Goal: Task Accomplishment & Management: Manage account settings

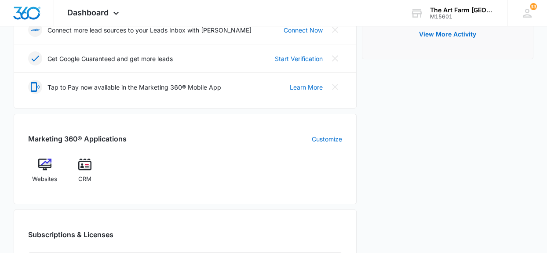
scroll to position [255, 0]
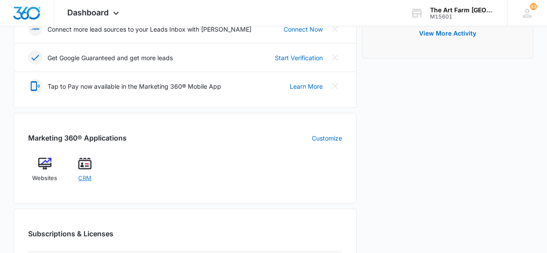
click at [88, 182] on span "CRM" at bounding box center [84, 178] width 13 height 9
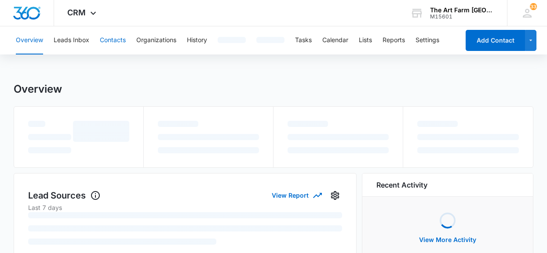
click at [117, 43] on button "Contacts" at bounding box center [113, 40] width 26 height 28
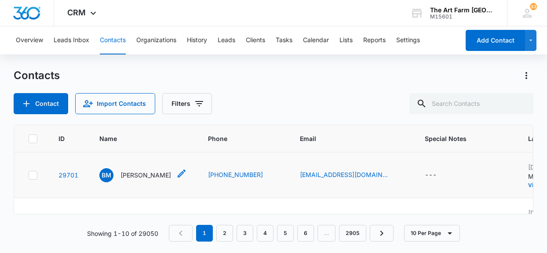
click at [151, 176] on p "[PERSON_NAME]" at bounding box center [145, 175] width 51 height 9
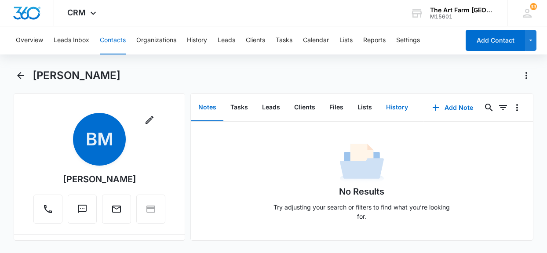
click at [402, 108] on button "History" at bounding box center [397, 107] width 36 height 27
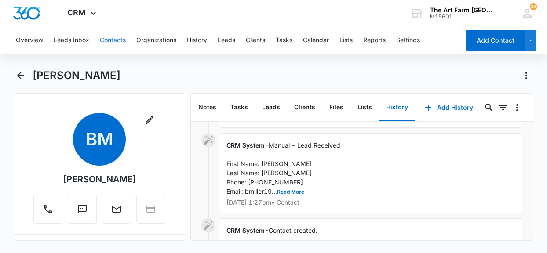
scroll to position [53, 0]
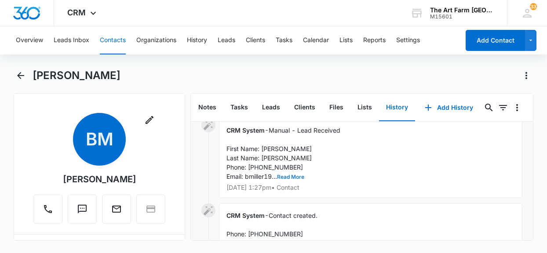
click at [295, 179] on button "Read More" at bounding box center [290, 177] width 27 height 5
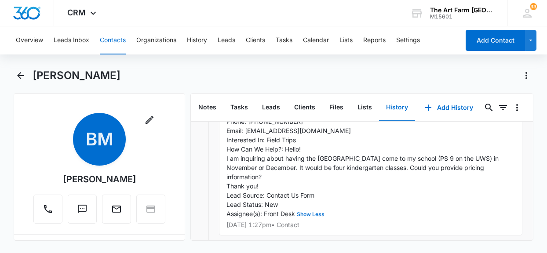
scroll to position [89, 0]
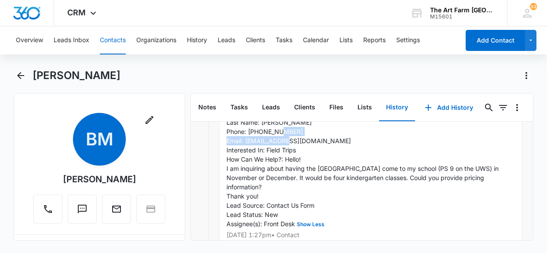
drag, startPoint x: 246, startPoint y: 142, endPoint x: 335, endPoint y: 142, distance: 89.3
click at [335, 142] on div "CRM System - Manual - Lead Received First Name: [PERSON_NAME] Last Name: [PERSO…" at bounding box center [370, 164] width 303 height 163
copy span "[EMAIL_ADDRESS][DOMAIN_NAME]"
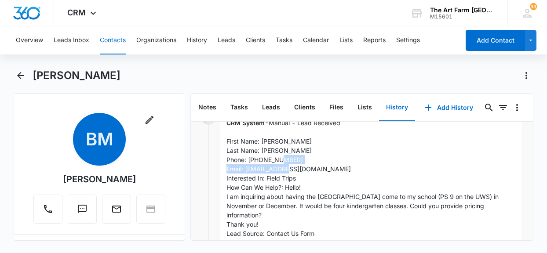
scroll to position [58, 0]
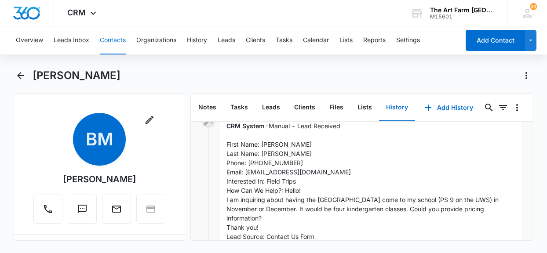
click at [337, 161] on div "CRM System - Manual - Lead Received First Name: [PERSON_NAME] Last Name: [PERSO…" at bounding box center [370, 195] width 303 height 163
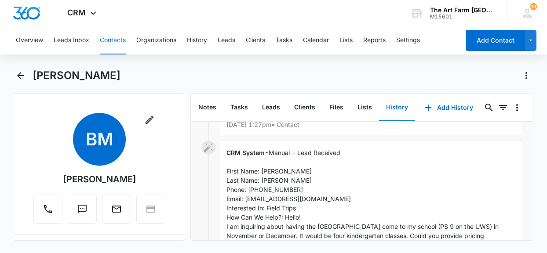
scroll to position [64, 0]
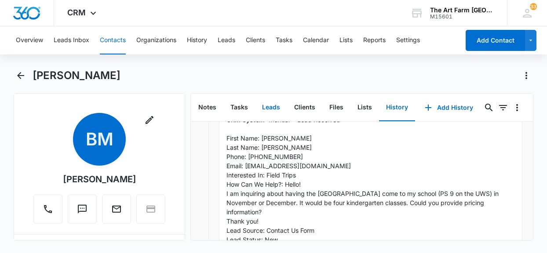
click at [270, 110] on button "Leads" at bounding box center [271, 107] width 32 height 27
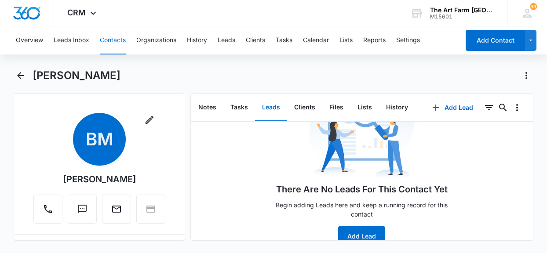
scroll to position [70, 0]
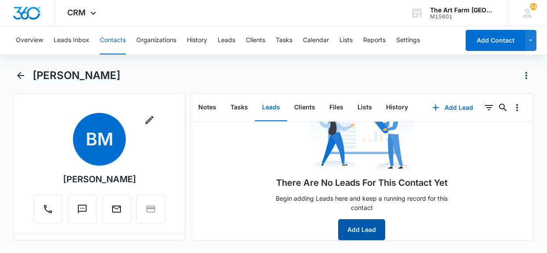
click at [351, 238] on button "Add Lead" at bounding box center [361, 229] width 47 height 21
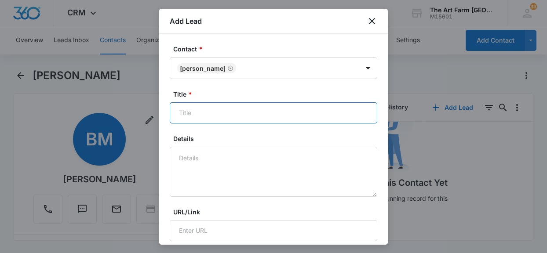
click at [240, 113] on input "Title *" at bounding box center [274, 112] width 208 height 21
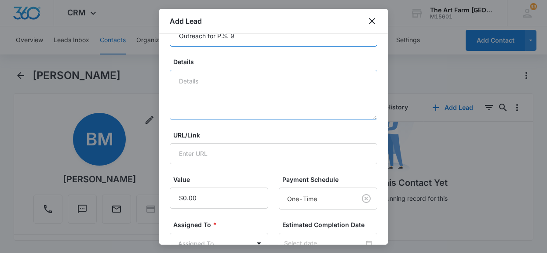
scroll to position [120, 0]
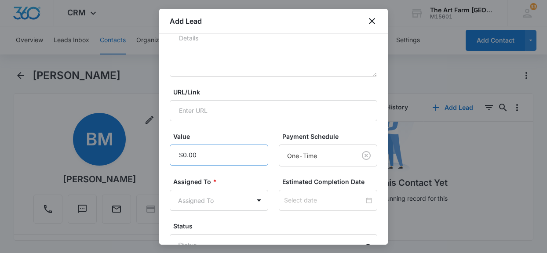
type input "Outreach for P.S. 9"
click at [231, 153] on input "Value" at bounding box center [219, 155] width 99 height 21
type input "$700.00"
click at [258, 198] on body "CRM Apps Websites CRM Brand The Art Farm NYC M15601 Your Accounts View All 33 G…" at bounding box center [273, 126] width 547 height 253
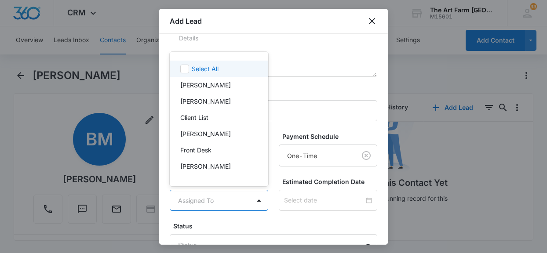
scroll to position [17, 0]
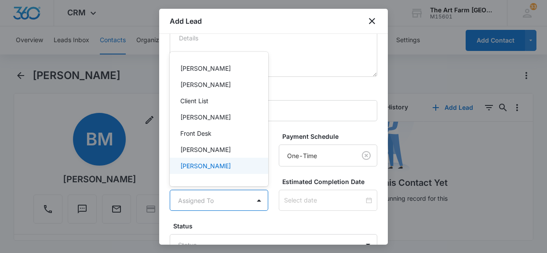
click at [227, 167] on p "[PERSON_NAME]" at bounding box center [205, 165] width 51 height 9
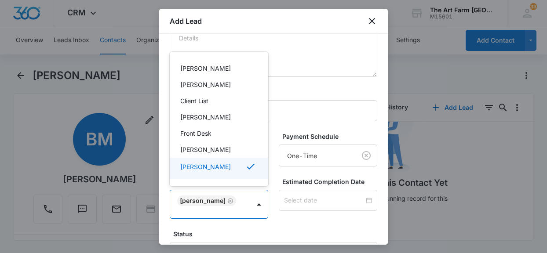
click at [231, 200] on div at bounding box center [273, 126] width 547 height 253
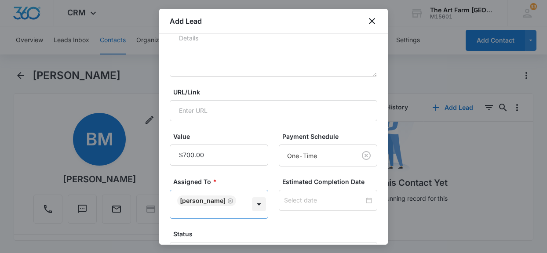
click at [252, 200] on body "CRM Apps Websites CRM Brand The Art Farm NYC M15601 Your Accounts View All 33 G…" at bounding box center [273, 126] width 547 height 253
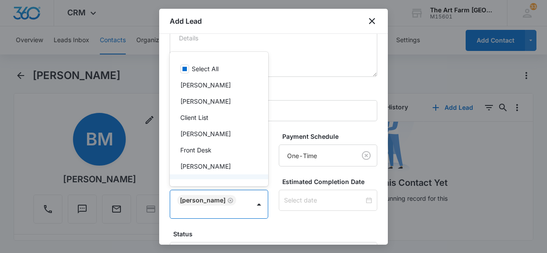
scroll to position [18, 0]
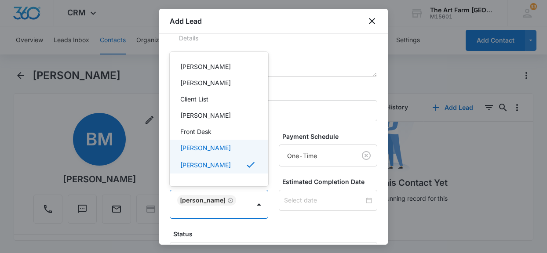
click at [228, 147] on div "[PERSON_NAME]" at bounding box center [218, 147] width 76 height 9
click at [225, 166] on p "[PERSON_NAME]" at bounding box center [205, 166] width 51 height 9
click at [273, 178] on div at bounding box center [273, 126] width 547 height 253
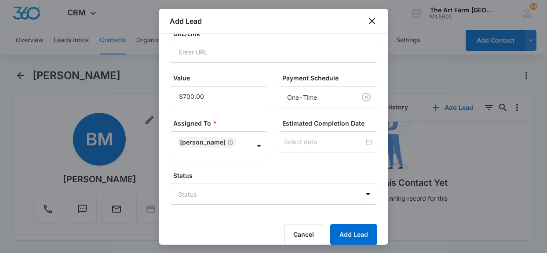
scroll to position [179, 0]
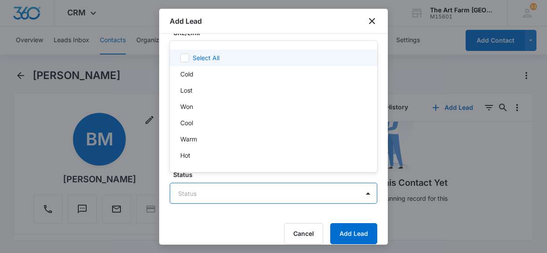
click at [260, 183] on body "CRM Apps Websites CRM Brand The Art Farm NYC M15601 Your Accounts View All 33 G…" at bounding box center [273, 126] width 547 height 253
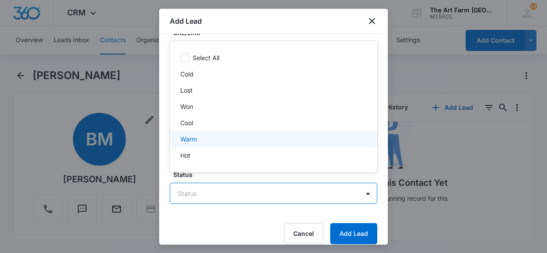
click at [244, 140] on div "Warm" at bounding box center [272, 139] width 185 height 9
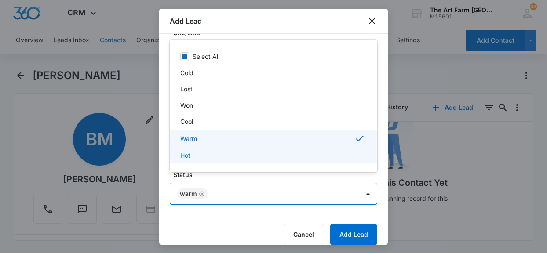
click at [342, 223] on div at bounding box center [273, 126] width 547 height 253
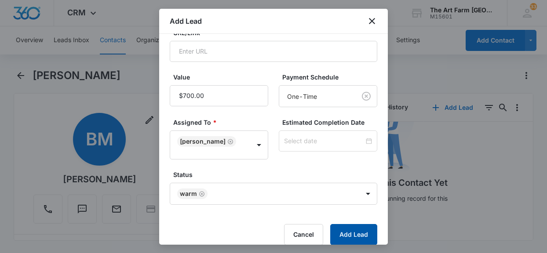
click at [342, 225] on button "Add Lead" at bounding box center [353, 234] width 47 height 21
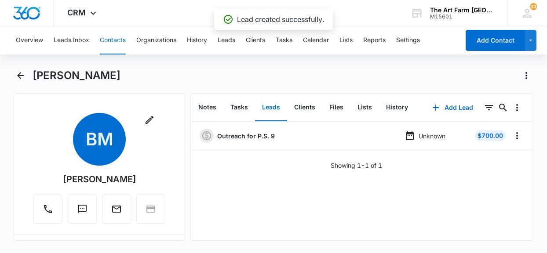
scroll to position [0, 0]
click at [243, 104] on button "Tasks" at bounding box center [239, 107] width 32 height 27
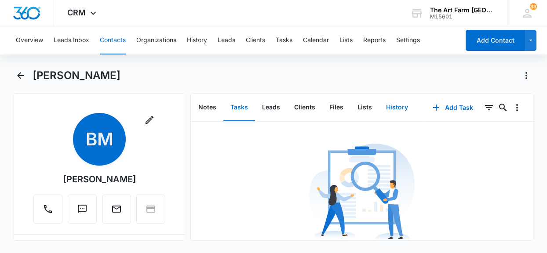
click at [405, 109] on button "History" at bounding box center [397, 107] width 36 height 27
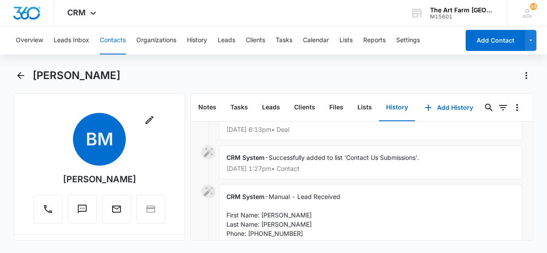
scroll to position [35, 0]
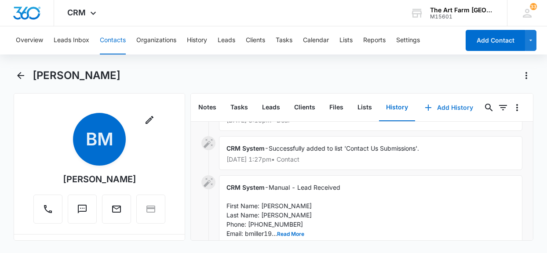
click at [448, 107] on button "Add History" at bounding box center [449, 107] width 66 height 21
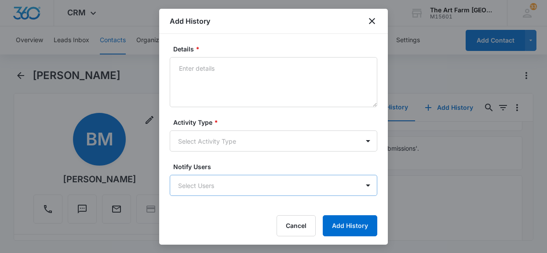
click at [296, 190] on body "CRM Apps Websites CRM Brand The Art Farm NYC M15601 Your Accounts View All 33 G…" at bounding box center [273, 126] width 547 height 253
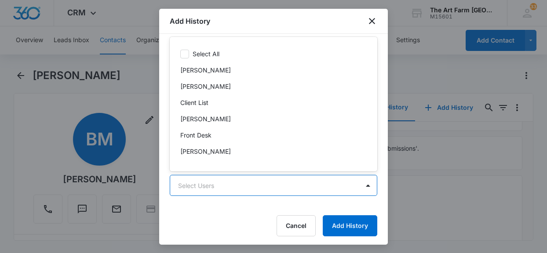
scroll to position [17, 0]
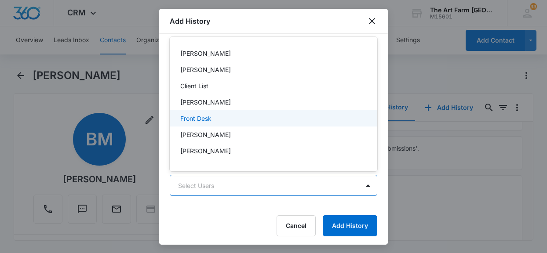
click at [305, 113] on div "Front Desk" at bounding box center [274, 118] width 208 height 16
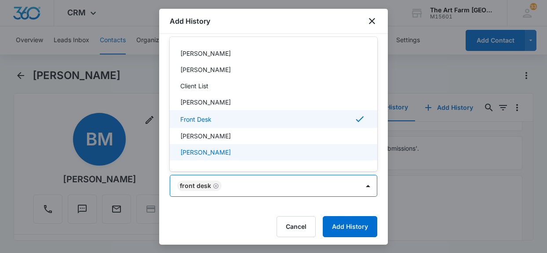
click at [214, 186] on div at bounding box center [273, 126] width 547 height 253
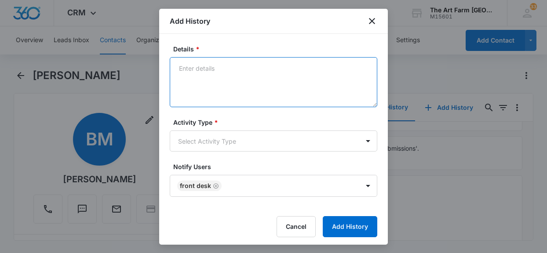
click at [236, 66] on textarea "Details *" at bounding box center [274, 82] width 208 height 50
click at [236, 66] on textarea "[PERSON_NAME] emailed [DATE]" at bounding box center [274, 82] width 208 height 50
type textarea "[PERSON_NAME] emailed [DATE]"
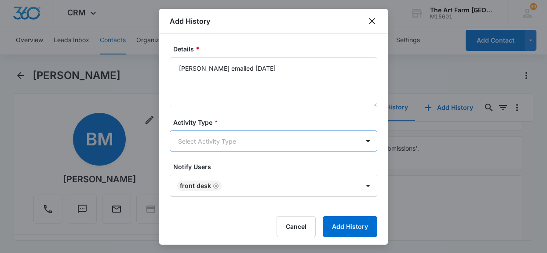
click at [243, 144] on body "CRM Apps Websites CRM Brand The Art Farm NYC M15601 Your Accounts View All 33 G…" at bounding box center [273, 126] width 547 height 253
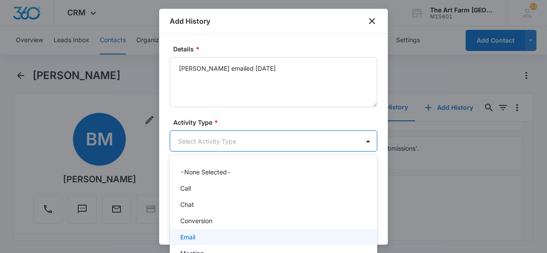
scroll to position [23, 0]
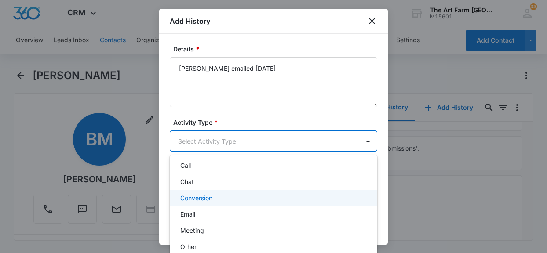
click at [227, 199] on div "Conversion" at bounding box center [272, 197] width 185 height 9
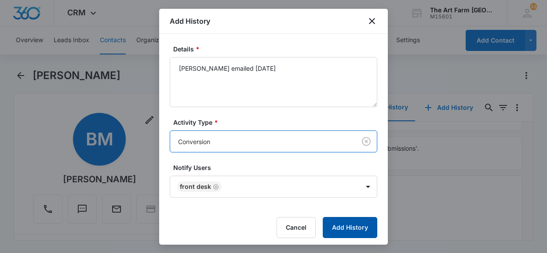
click at [345, 233] on button "Add History" at bounding box center [350, 227] width 55 height 21
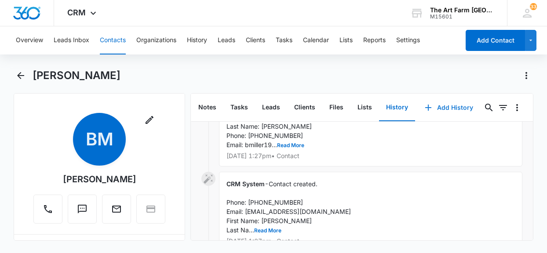
scroll to position [176, 0]
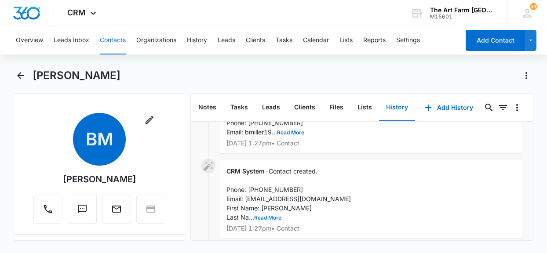
click at [263, 216] on button "Read More" at bounding box center [267, 217] width 27 height 5
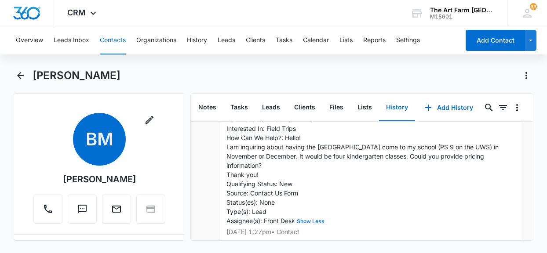
scroll to position [275, 0]
click at [22, 75] on icon "Back" at bounding box center [20, 75] width 7 height 7
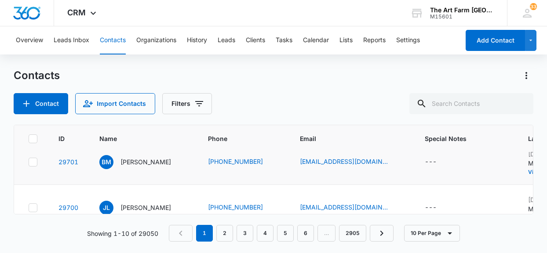
scroll to position [12, 0]
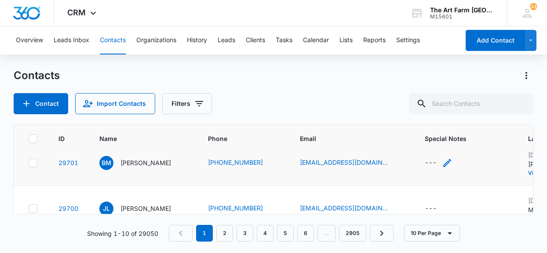
click at [449, 158] on icon "Special Notes - - Select to Edit Field" at bounding box center [447, 163] width 11 height 11
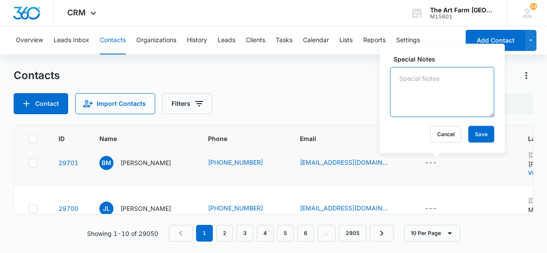
click at [445, 77] on textarea "Special Notes" at bounding box center [442, 92] width 104 height 50
type textarea "[PERSON_NAME] emailed 9/14"
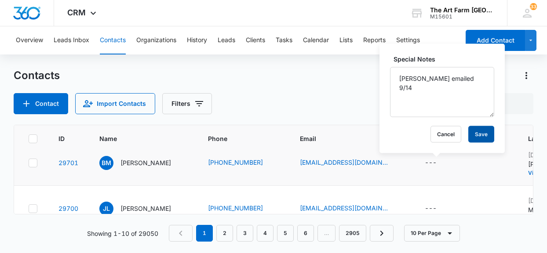
click at [468, 134] on button "Save" at bounding box center [481, 134] width 26 height 17
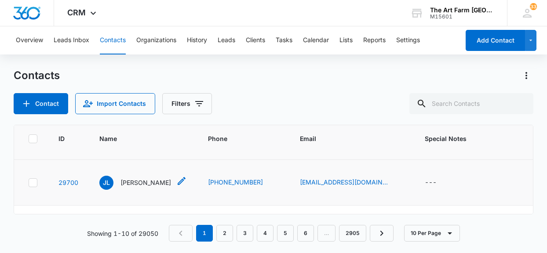
scroll to position [46, 0]
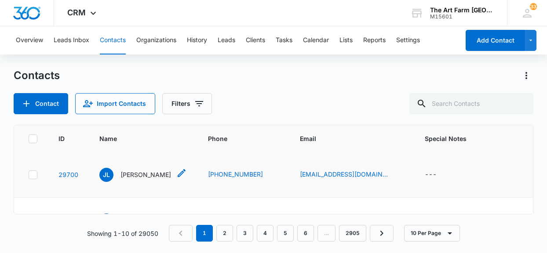
click at [150, 174] on p "[PERSON_NAME]" at bounding box center [145, 174] width 51 height 9
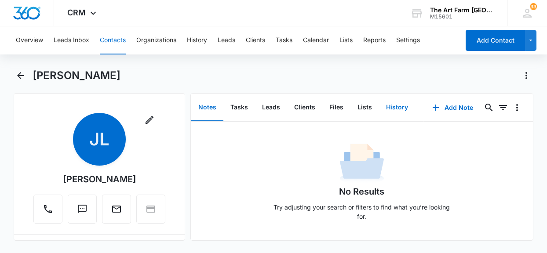
click at [399, 108] on button "History" at bounding box center [397, 107] width 36 height 27
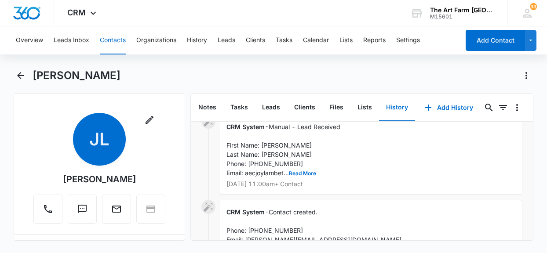
scroll to position [60, 0]
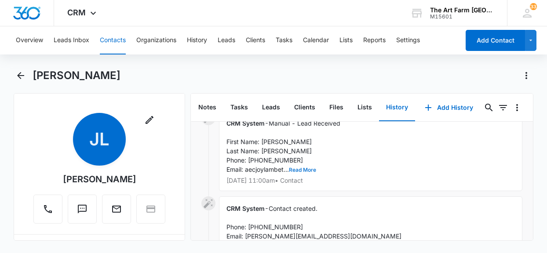
click at [313, 169] on button "Read More" at bounding box center [302, 170] width 27 height 5
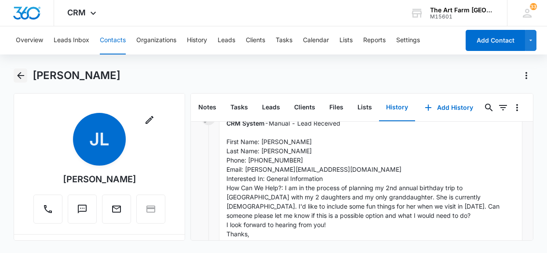
click at [18, 76] on icon "Back" at bounding box center [20, 75] width 7 height 7
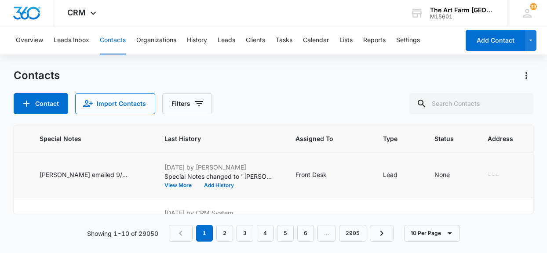
scroll to position [0, 360]
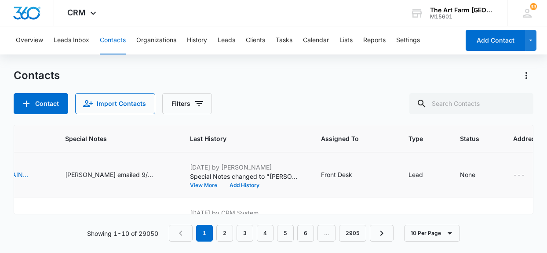
click at [190, 187] on button "View More" at bounding box center [206, 185] width 33 height 5
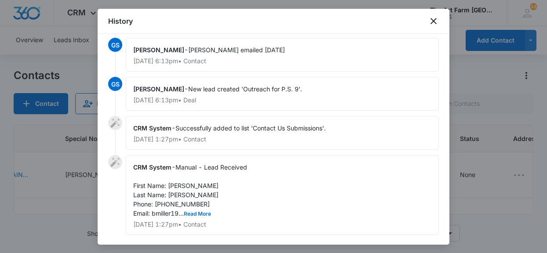
scroll to position [47, 0]
click at [432, 21] on icon "close" at bounding box center [433, 21] width 11 height 11
